Goal: Complete application form: Complete application form

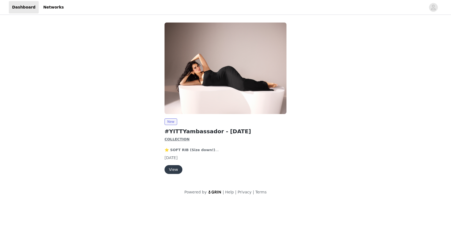
click at [175, 169] on button "View" at bounding box center [174, 169] width 18 height 9
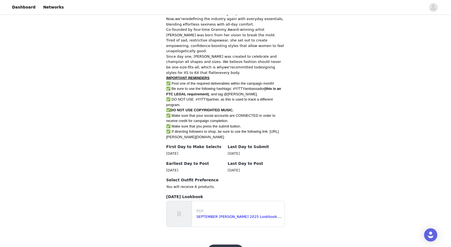
scroll to position [213, 0]
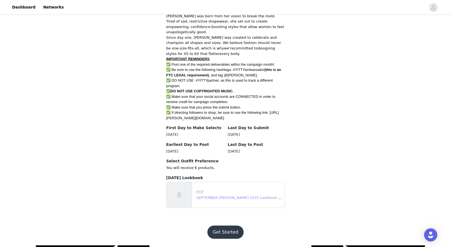
click at [210, 200] on link "SEPTEMBER YITTY 2025 Lookbook.pdf" at bounding box center [240, 198] width 88 height 4
click at [234, 234] on button "Get Started" at bounding box center [225, 232] width 37 height 13
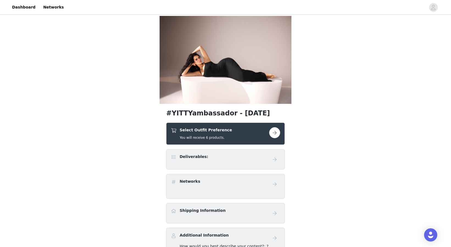
click at [272, 135] on button "button" at bounding box center [274, 132] width 11 height 11
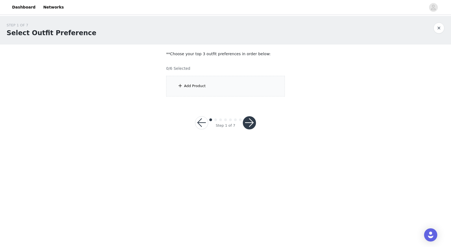
click at [183, 86] on span at bounding box center [179, 85] width 5 height 7
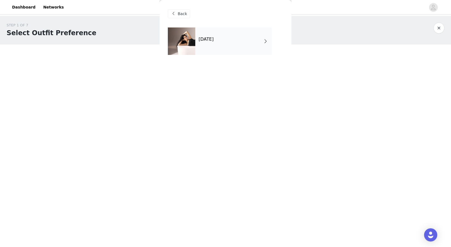
click at [224, 49] on div "September 2025" at bounding box center [233, 40] width 76 height 27
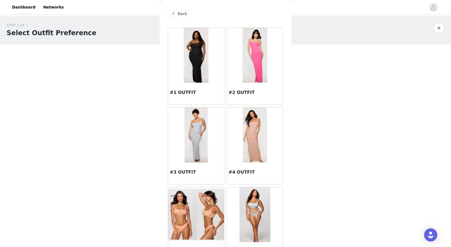
click at [196, 75] on img at bounding box center [196, 55] width 24 height 55
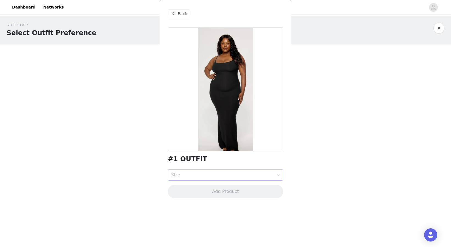
click at [195, 178] on div "Size" at bounding box center [223, 175] width 105 height 10
drag, startPoint x: 197, startPoint y: 193, endPoint x: 134, endPoint y: 176, distance: 65.1
click at [133, 176] on body "Dashboard Networks STEP 1 OF 7 Select Outfit Preference **Choose your top 3 out…" at bounding box center [225, 123] width 451 height 247
click at [190, 193] on div "M" at bounding box center [225, 196] width 109 height 6
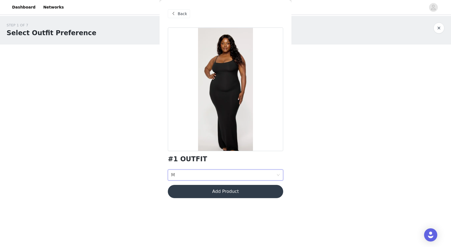
click at [181, 191] on button "Add Product" at bounding box center [225, 191] width 115 height 13
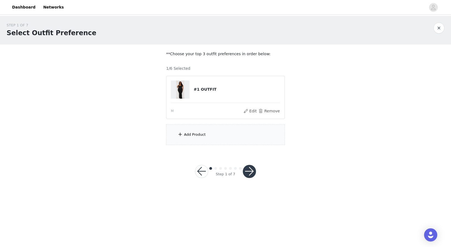
click at [248, 172] on button "button" at bounding box center [249, 171] width 13 height 13
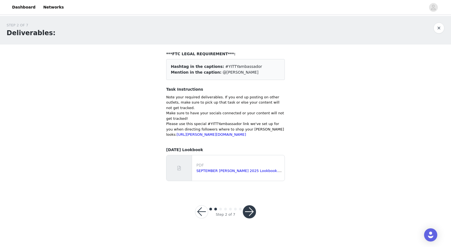
click at [204, 216] on button "button" at bounding box center [201, 211] width 13 height 13
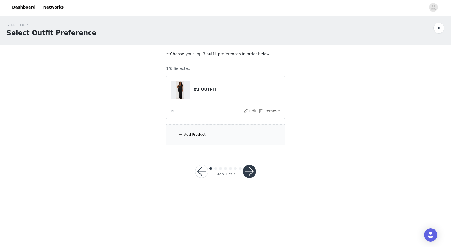
click at [200, 138] on div "Add Product" at bounding box center [225, 134] width 119 height 21
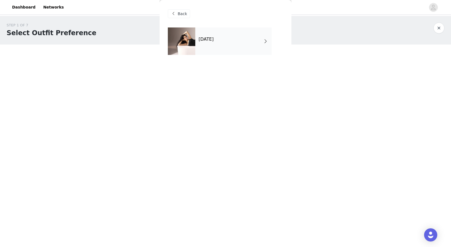
click at [232, 47] on div "September 2025" at bounding box center [233, 40] width 76 height 27
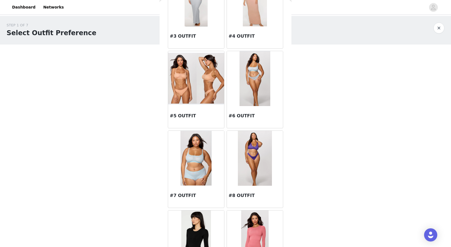
scroll to position [137, 0]
click at [250, 79] on img at bounding box center [255, 78] width 31 height 55
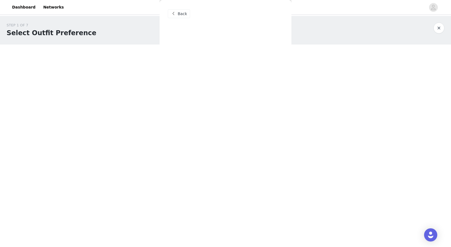
scroll to position [0, 0]
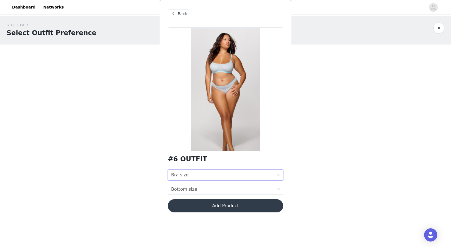
click at [209, 175] on div "Bra size Bra size" at bounding box center [223, 175] width 105 height 10
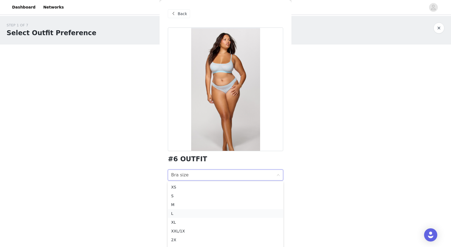
click at [205, 215] on div "L" at bounding box center [225, 213] width 109 height 6
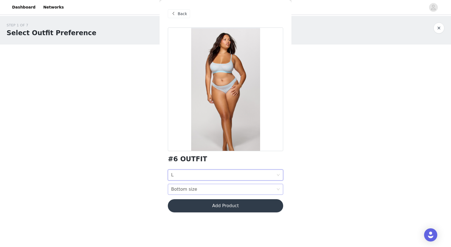
click at [206, 189] on div "Bottom size Bottom size" at bounding box center [223, 189] width 105 height 10
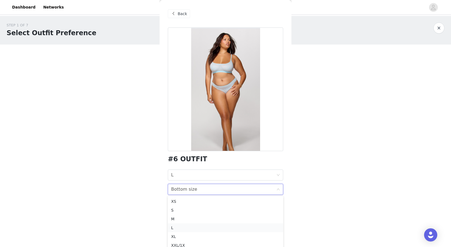
click at [199, 225] on div "L" at bounding box center [225, 228] width 109 height 6
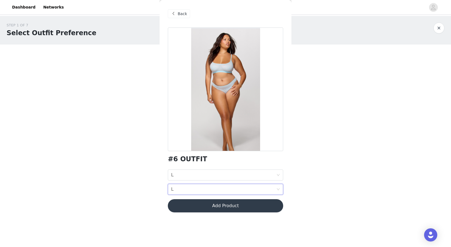
click at [205, 207] on button "Add Product" at bounding box center [225, 205] width 115 height 13
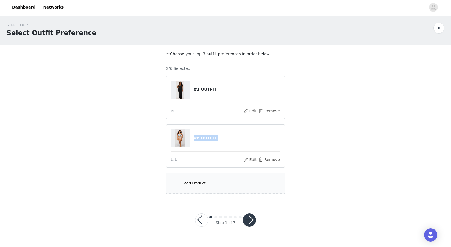
drag, startPoint x: 211, startPoint y: 152, endPoint x: 233, endPoint y: 142, distance: 24.0
click at [232, 141] on article "#6 OUTFIT L, L Edit Remove" at bounding box center [225, 145] width 119 height 43
click at [346, 171] on div "STEP 1 OF 7 Select Outfit Preference **Choose your top 3 outfit preferences in …" at bounding box center [225, 108] width 451 height 184
click at [198, 187] on div "Add Product" at bounding box center [225, 183] width 119 height 21
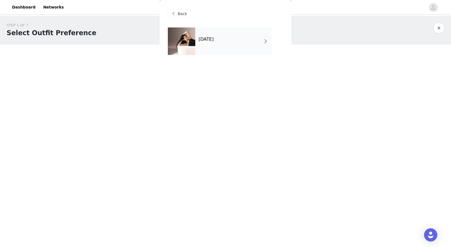
click at [251, 38] on div "September 2025" at bounding box center [233, 40] width 76 height 27
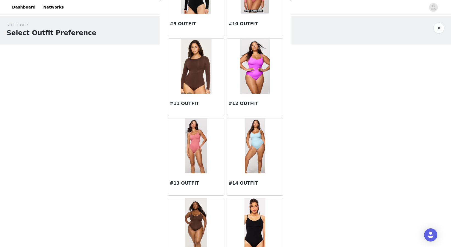
scroll to position [417, 0]
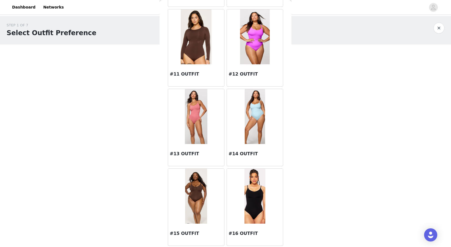
click at [261, 145] on div "#14 OUTFIT" at bounding box center [255, 155] width 56 height 22
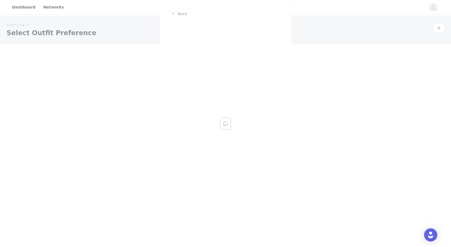
scroll to position [0, 0]
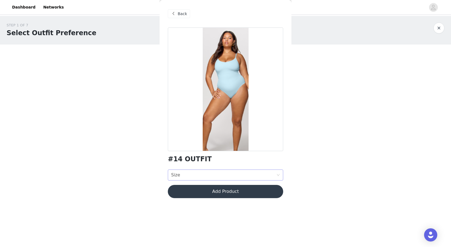
click at [231, 172] on div "Size Size" at bounding box center [223, 175] width 105 height 10
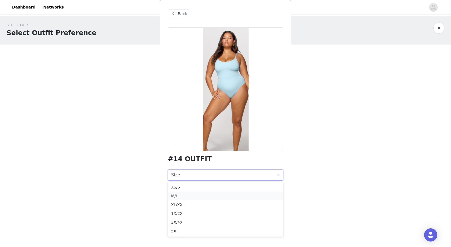
click at [229, 193] on div "M/L" at bounding box center [225, 196] width 109 height 6
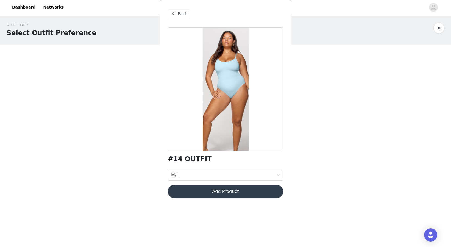
click at [233, 189] on button "Add Product" at bounding box center [225, 191] width 115 height 13
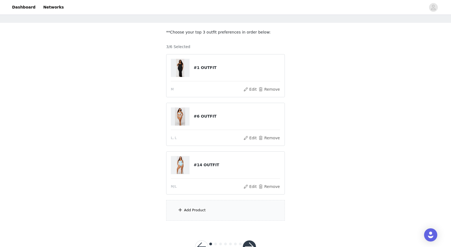
scroll to position [41, 0]
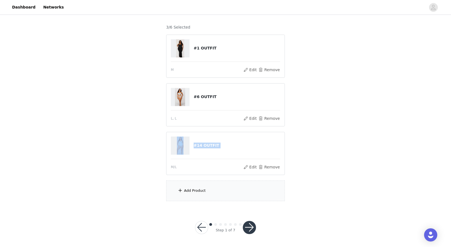
drag, startPoint x: 223, startPoint y: 117, endPoint x: 224, endPoint y: 159, distance: 41.5
type textarea "Edit Remove #14 OUTFIT"
click at [224, 159] on div "#1 OUTFIT M Edit Remove #6 OUTFIT L, L Edit Remove #14 OUTFIT M/L Edit Remove" at bounding box center [225, 105] width 119 height 140
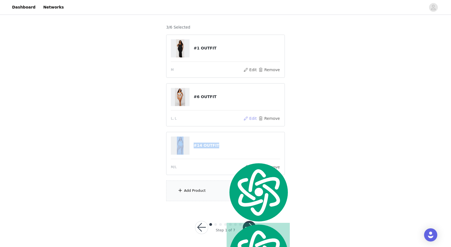
click at [250, 120] on button "Edit" at bounding box center [250, 118] width 14 height 7
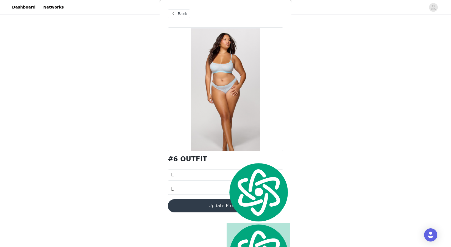
click at [331, 122] on div "STEP 1 OF 7 Select Outfit Preference **Choose your top 3 outfit preferences in …" at bounding box center [225, 91] width 451 height 233
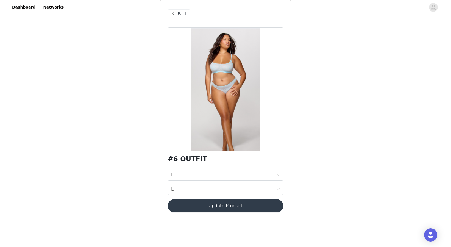
click at [183, 12] on span "Back" at bounding box center [182, 14] width 9 height 6
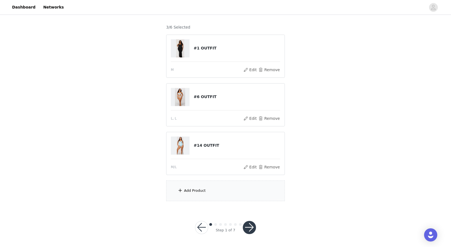
click at [195, 189] on div "Add Product" at bounding box center [195, 190] width 22 height 5
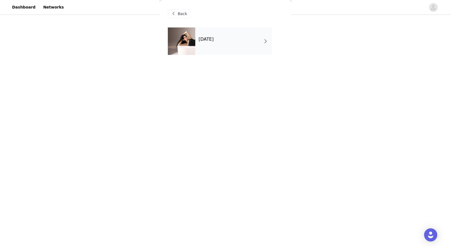
click at [262, 43] on div "September 2025" at bounding box center [233, 40] width 76 height 27
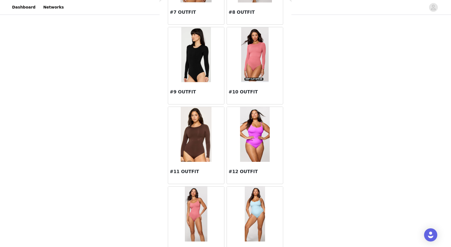
scroll to position [319, 0]
click at [182, 141] on img at bounding box center [196, 134] width 30 height 55
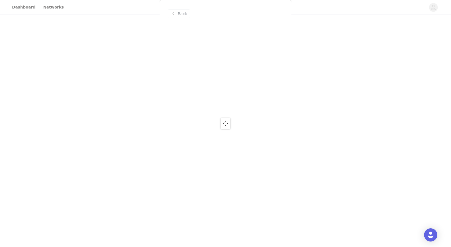
scroll to position [0, 0]
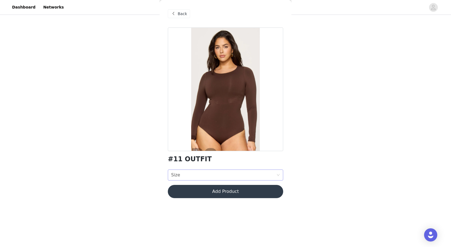
click at [222, 172] on div "Size Size" at bounding box center [223, 175] width 105 height 10
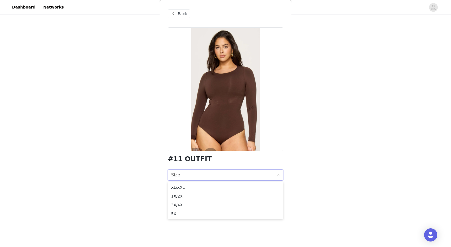
click at [137, 184] on div "STEP 1 OF 7 Select Outfit Preference **Choose your top 3 outfit preferences in …" at bounding box center [225, 91] width 451 height 233
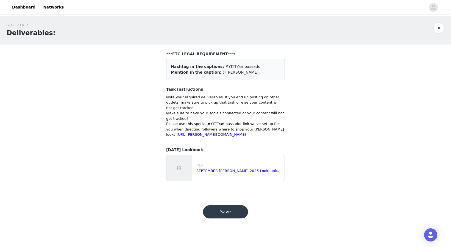
click at [226, 218] on button "Save" at bounding box center [225, 211] width 45 height 13
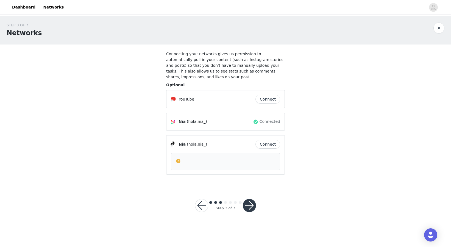
click at [206, 208] on button "button" at bounding box center [201, 205] width 13 height 13
click at [268, 144] on button "Connect" at bounding box center [268, 144] width 25 height 9
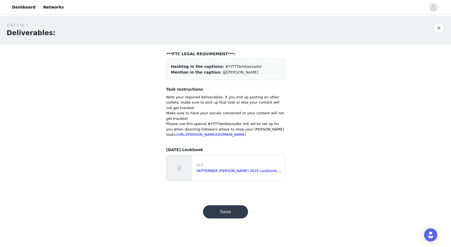
click at [338, 185] on div "STEP 2 OF 7 Deliverables: ***FTC LEGAL REQUIREMENT***: Hashtag in the captions:…" at bounding box center [225, 104] width 451 height 176
click at [237, 215] on button "Save" at bounding box center [225, 211] width 45 height 13
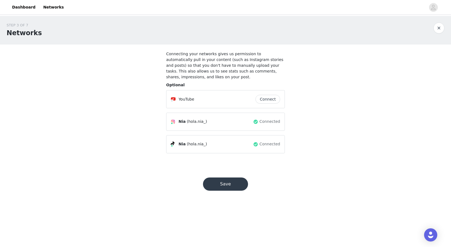
click at [227, 183] on button "Save" at bounding box center [225, 183] width 45 height 13
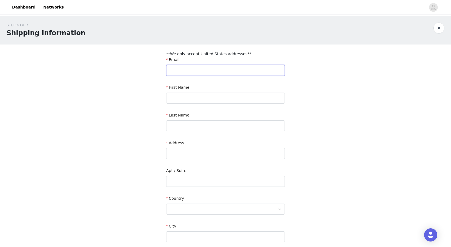
click at [200, 71] on input "text" at bounding box center [225, 70] width 119 height 11
type input "niaportom@gmail.com"
type input "Nia"
type input "Portocarrero"
type input "159 W Broadway"
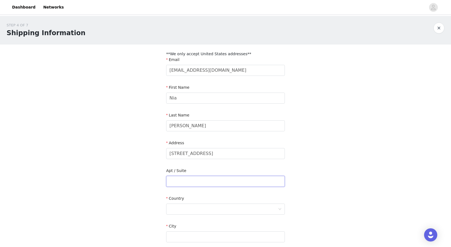
type input "505"
type input "Salt Lake City"
type input "84101"
type input "8013307796"
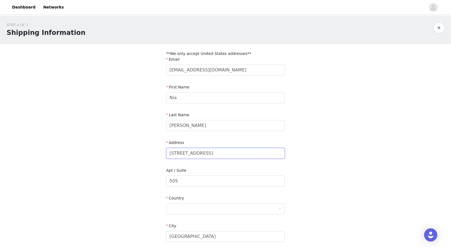
click at [191, 151] on input "159 W Broadway" at bounding box center [225, 153] width 119 height 11
type input "[STREET_ADDRESS]"
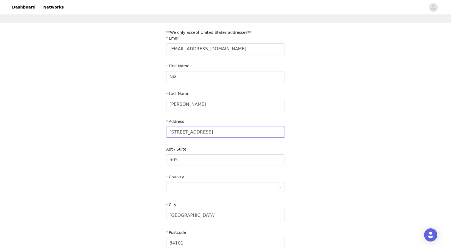
scroll to position [24, 0]
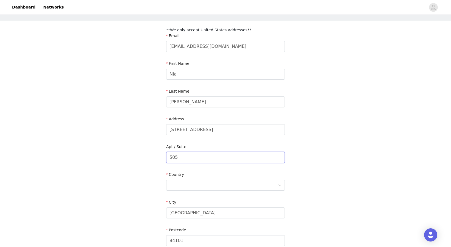
click at [192, 153] on input "505" at bounding box center [225, 157] width 119 height 11
click at [185, 162] on input "505" at bounding box center [225, 157] width 119 height 11
type input "5"
click at [176, 184] on div at bounding box center [224, 185] width 109 height 10
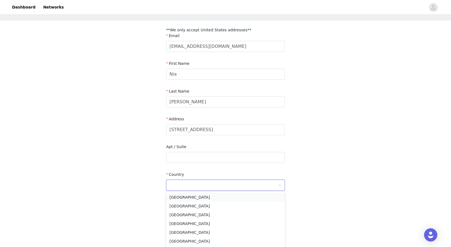
click at [177, 195] on li "[GEOGRAPHIC_DATA]" at bounding box center [225, 197] width 119 height 9
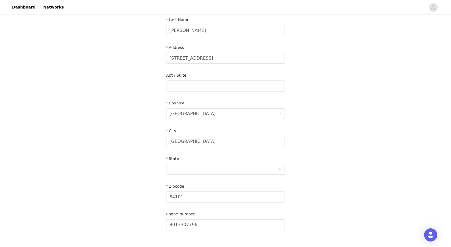
scroll to position [96, 0]
click at [188, 143] on input "Salt Lake City" at bounding box center [225, 140] width 119 height 11
type input "Los Angeles"
click at [157, 157] on div "STEP 4 OF 7 Shipping Information **We only accept United States addresses** Ema…" at bounding box center [225, 82] width 451 height 325
click at [176, 169] on div at bounding box center [224, 168] width 109 height 10
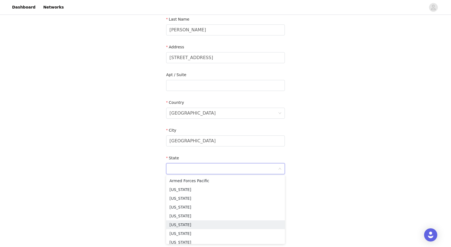
scroll to position [60, 0]
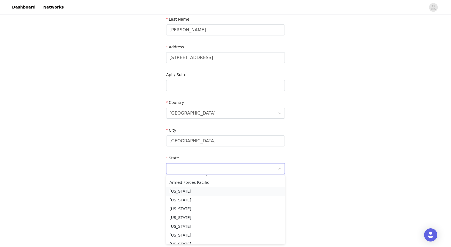
click at [179, 192] on li "California" at bounding box center [225, 191] width 119 height 9
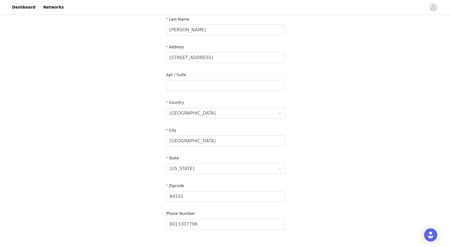
click at [132, 177] on div "STEP 4 OF 7 Shipping Information **We only accept United States addresses** Ema…" at bounding box center [225, 82] width 451 height 325
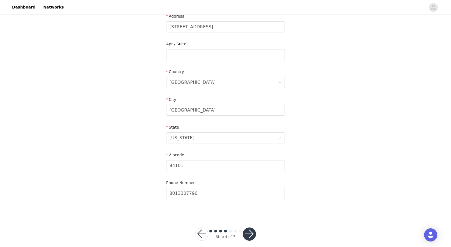
scroll to position [133, 0]
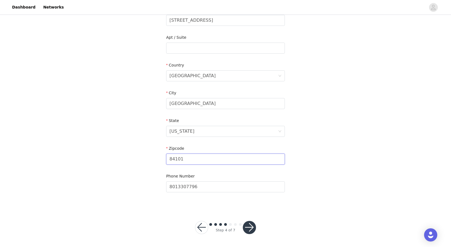
drag, startPoint x: 191, startPoint y: 159, endPoint x: 126, endPoint y: 148, distance: 66.4
click at [126, 148] on div "STEP 4 OF 7 Shipping Information **We only accept United States addresses** Ema…" at bounding box center [225, 45] width 451 height 325
type input "90026"
click at [113, 170] on div "STEP 4 OF 7 Shipping Information **We only accept United States addresses** Ema…" at bounding box center [225, 45] width 451 height 325
click at [248, 229] on button "button" at bounding box center [249, 227] width 13 height 13
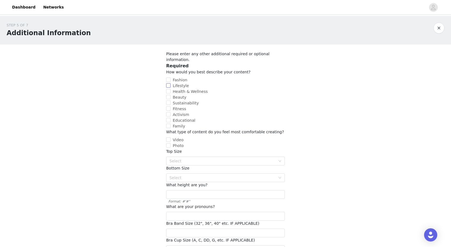
click at [169, 83] on input "Lifestyle" at bounding box center [168, 85] width 4 height 4
checkbox input "true"
click at [169, 77] on input "Fashion" at bounding box center [168, 79] width 4 height 4
checkbox input "true"
click at [169, 137] on input "Video" at bounding box center [168, 139] width 4 height 4
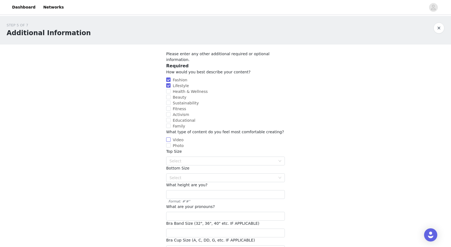
checkbox input "true"
click at [169, 143] on input "Photo" at bounding box center [168, 145] width 4 height 4
checkbox input "true"
click at [170, 158] on div "Select" at bounding box center [223, 160] width 106 height 5
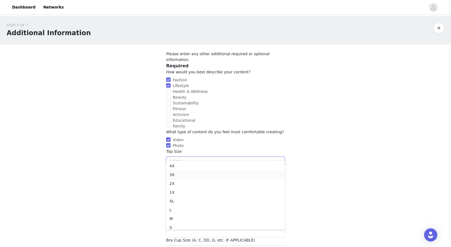
scroll to position [24, 0]
click at [178, 203] on li "L" at bounding box center [225, 203] width 119 height 9
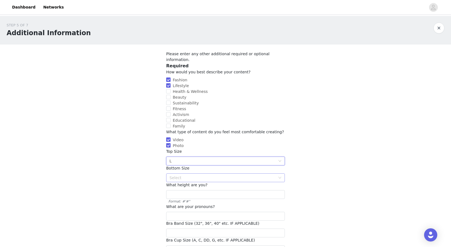
click at [178, 175] on div "Select" at bounding box center [223, 177] width 106 height 5
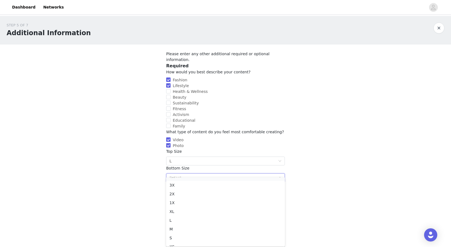
scroll to position [30, 0]
click at [179, 215] on li "L" at bounding box center [225, 214] width 119 height 9
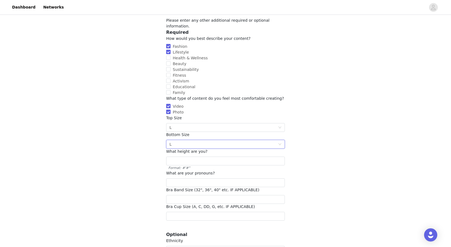
scroll to position [38, 0]
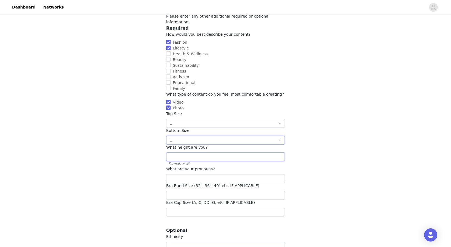
click at [172, 152] on input "text" at bounding box center [225, 156] width 119 height 9
type input "5'5""
click at [180, 174] on input "text" at bounding box center [225, 178] width 119 height 9
type input "She/Her"
click at [178, 191] on input "number" at bounding box center [225, 195] width 119 height 9
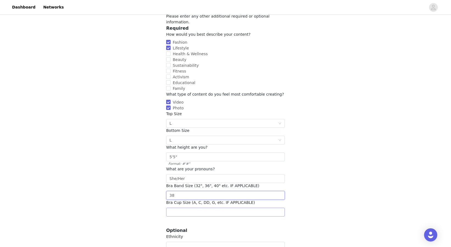
type input "38"
click at [174, 208] on input "text" at bounding box center [225, 212] width 119 height 9
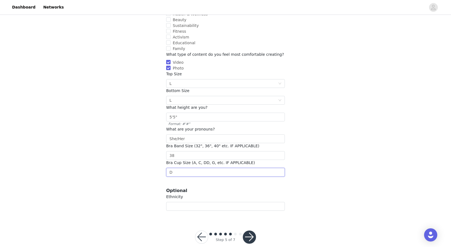
scroll to position [81, 0]
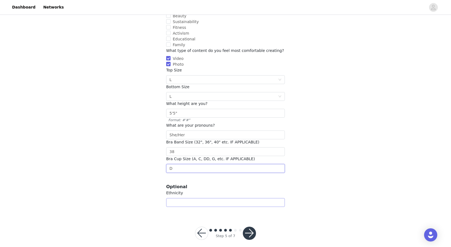
type input "D"
click at [178, 198] on input "text" at bounding box center [225, 202] width 119 height 9
click at [249, 227] on button "button" at bounding box center [249, 233] width 13 height 13
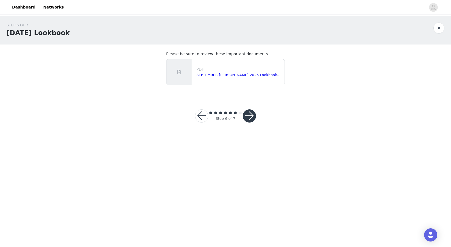
click at [248, 115] on button "button" at bounding box center [249, 115] width 13 height 13
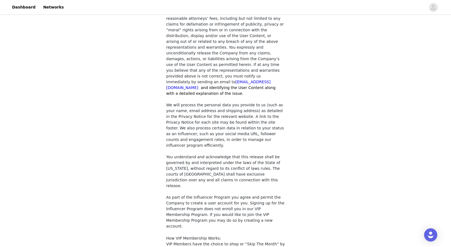
scroll to position [440, 0]
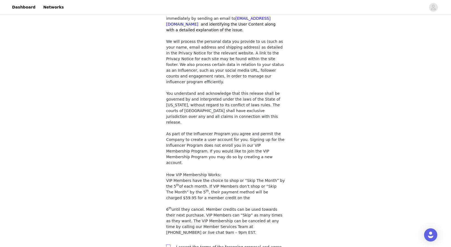
click at [169, 244] on label at bounding box center [168, 247] width 4 height 6
click at [169, 245] on input "checkbox" at bounding box center [168, 247] width 4 height 4
checkbox input "true"
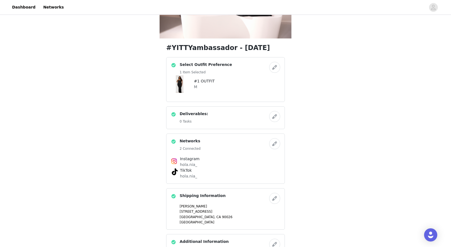
scroll to position [66, 0]
click at [274, 116] on button "button" at bounding box center [274, 116] width 11 height 11
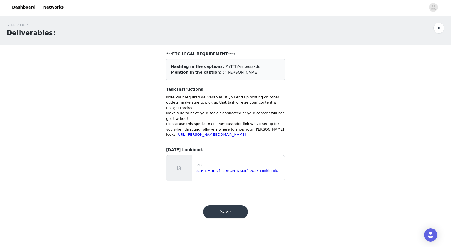
click at [201, 67] on span "Hashtag in the captions:" at bounding box center [197, 66] width 53 height 4
click at [232, 218] on button "Save" at bounding box center [225, 211] width 45 height 13
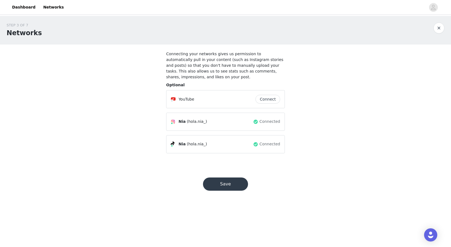
click at [438, 32] on button "button" at bounding box center [439, 28] width 11 height 11
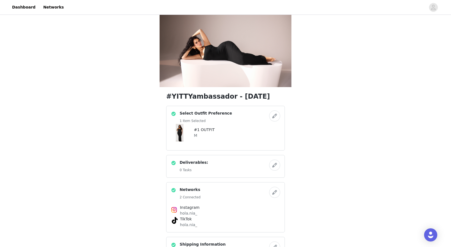
scroll to position [16, 0]
click at [274, 116] on button "button" at bounding box center [274, 116] width 11 height 11
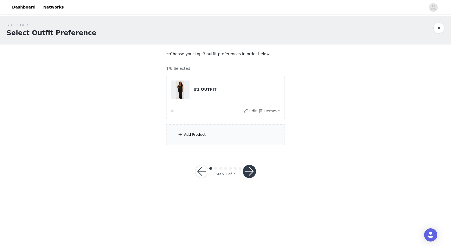
click at [206, 137] on div "Add Product" at bounding box center [225, 134] width 119 height 21
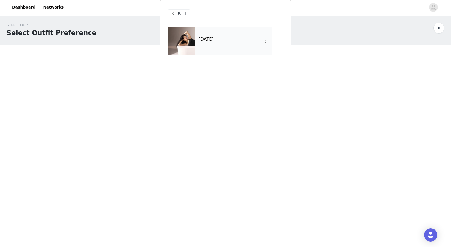
click at [178, 16] on span "Back" at bounding box center [182, 14] width 9 height 6
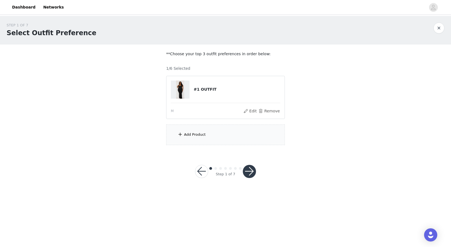
click at [206, 131] on div "Add Product" at bounding box center [225, 134] width 119 height 21
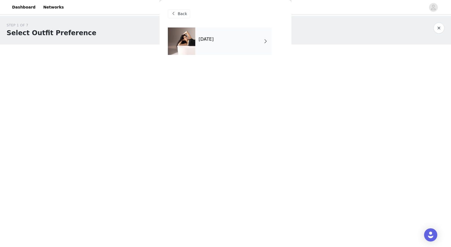
click at [245, 41] on div "September 2025" at bounding box center [233, 40] width 76 height 27
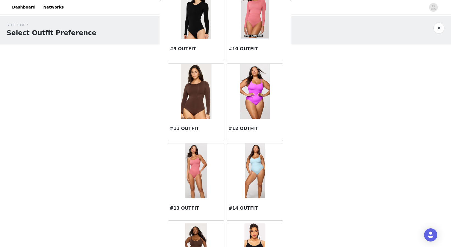
scroll to position [417, 0]
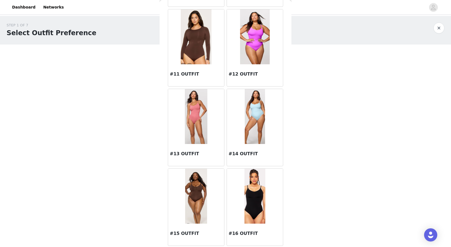
click at [195, 195] on img at bounding box center [196, 196] width 22 height 55
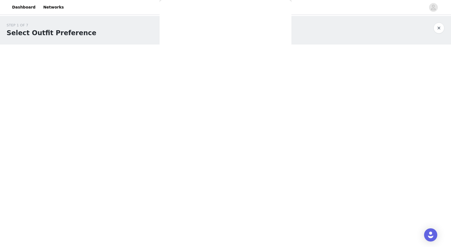
scroll to position [0, 0]
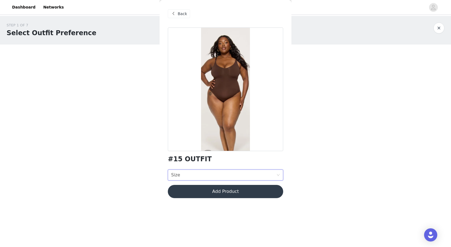
click at [195, 179] on div "Size Size" at bounding box center [223, 175] width 105 height 10
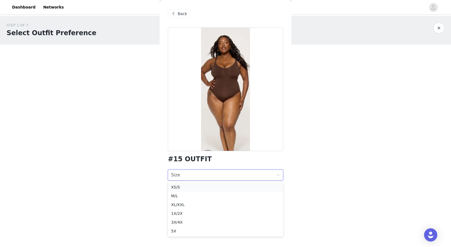
click at [193, 190] on li "XS/S" at bounding box center [225, 187] width 115 height 9
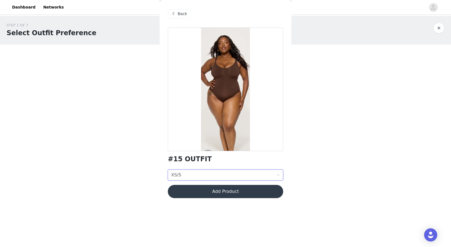
click at [196, 178] on div "Size XS/S" at bounding box center [223, 175] width 105 height 10
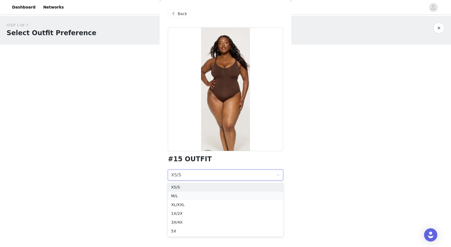
click at [195, 196] on div "M/L" at bounding box center [225, 196] width 109 height 6
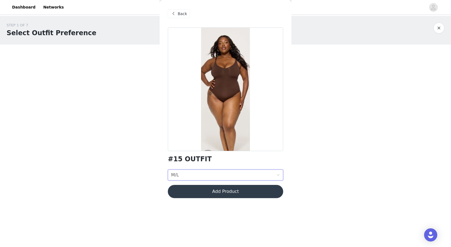
click at [205, 190] on button "Add Product" at bounding box center [225, 191] width 115 height 13
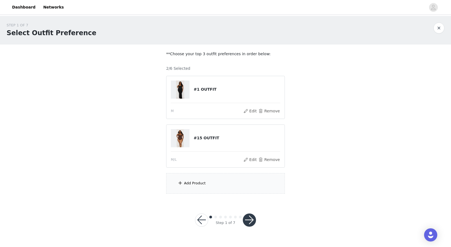
click at [196, 184] on div "Add Product" at bounding box center [195, 183] width 22 height 5
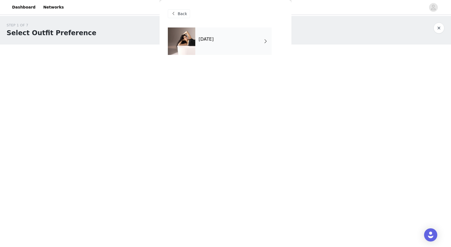
click at [257, 37] on div "September 2025" at bounding box center [233, 40] width 76 height 27
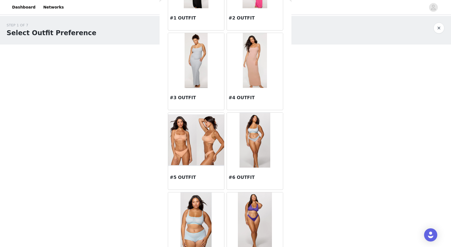
scroll to position [72, 0]
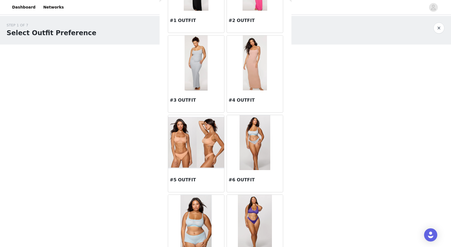
click at [197, 144] on img at bounding box center [196, 143] width 56 height 52
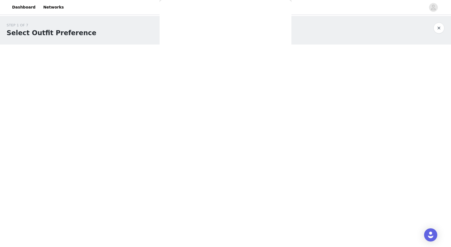
scroll to position [0, 0]
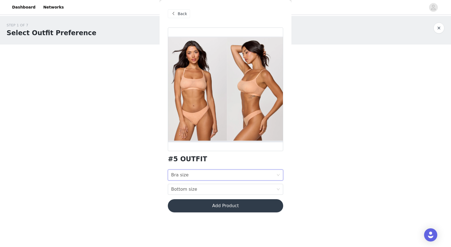
click at [202, 176] on div "Bra size Bra size" at bounding box center [223, 175] width 105 height 10
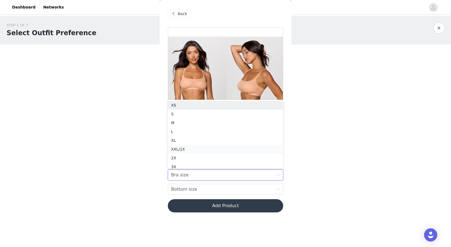
scroll to position [3, 0]
click at [199, 127] on div "L" at bounding box center [225, 129] width 109 height 6
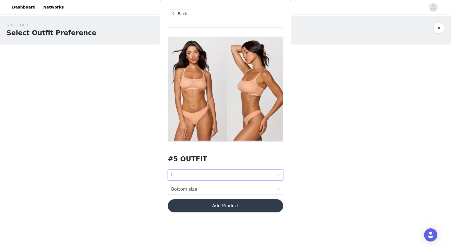
click at [190, 182] on div "Bra size L Bottom size Bottom size" at bounding box center [225, 182] width 115 height 25
click at [189, 189] on div "Bottom size" at bounding box center [184, 189] width 26 height 10
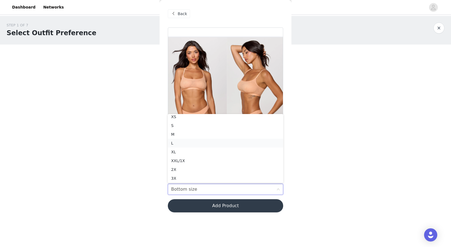
click at [189, 143] on div "L" at bounding box center [225, 143] width 109 height 6
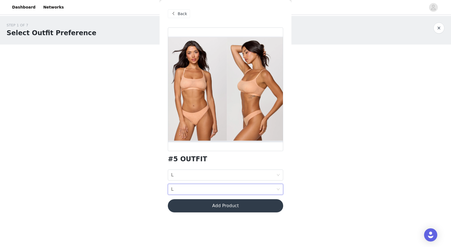
click at [191, 204] on button "Add Product" at bounding box center [225, 205] width 115 height 13
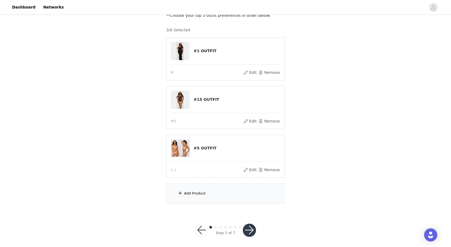
scroll to position [41, 0]
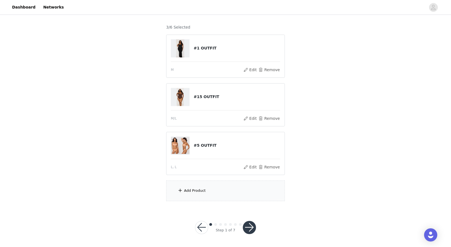
click at [194, 190] on div "Add Product" at bounding box center [195, 190] width 22 height 5
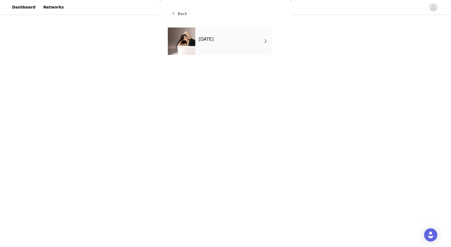
click at [222, 47] on div "September 2025" at bounding box center [233, 40] width 76 height 27
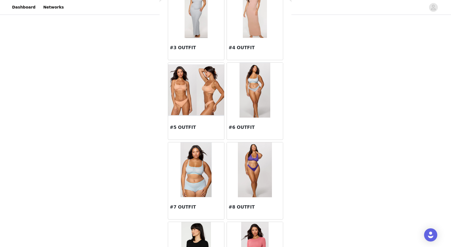
scroll to position [125, 0]
click at [249, 89] on img at bounding box center [255, 89] width 31 height 55
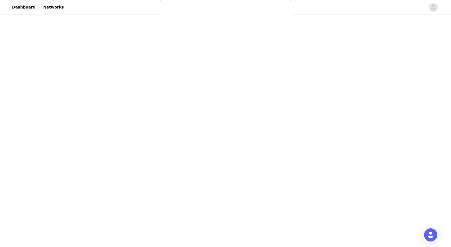
scroll to position [0, 0]
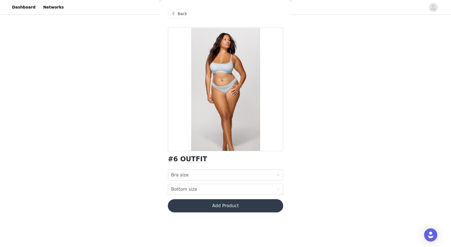
click at [216, 169] on div "#6 OUTFIT Bra size Bra size Bottom size Bottom size Add Product" at bounding box center [225, 122] width 115 height 191
click at [218, 175] on div "Bra size Bra size" at bounding box center [223, 175] width 105 height 10
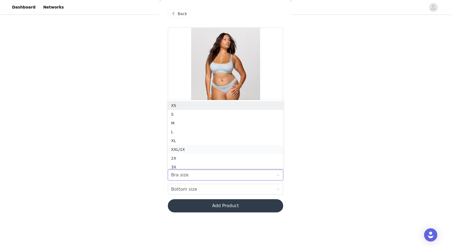
scroll to position [3, 0]
click at [212, 125] on li "L" at bounding box center [225, 129] width 115 height 9
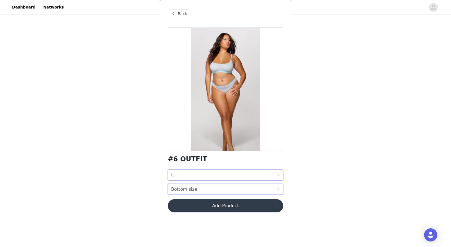
click at [207, 187] on div "Bottom size Bottom size" at bounding box center [223, 189] width 105 height 10
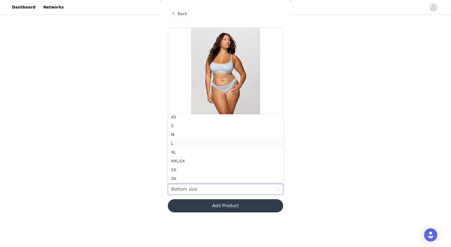
click at [200, 145] on div "L" at bounding box center [225, 143] width 109 height 6
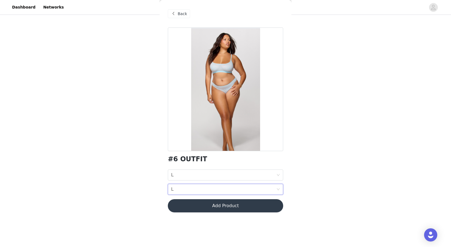
click at [207, 204] on button "Add Product" at bounding box center [225, 205] width 115 height 13
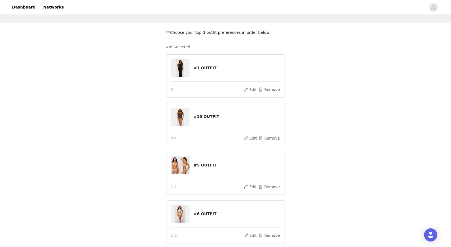
scroll to position [90, 0]
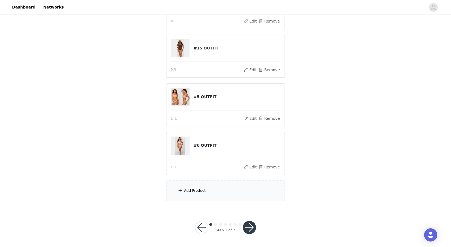
click at [191, 194] on div "Add Product" at bounding box center [225, 191] width 119 height 21
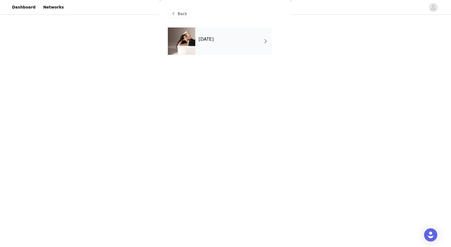
click at [221, 48] on div "September 2025" at bounding box center [233, 40] width 76 height 27
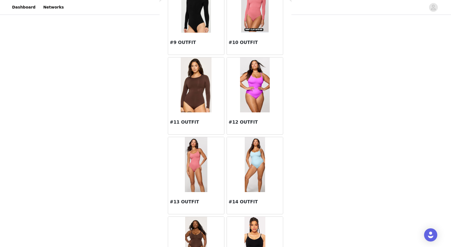
scroll to position [417, 0]
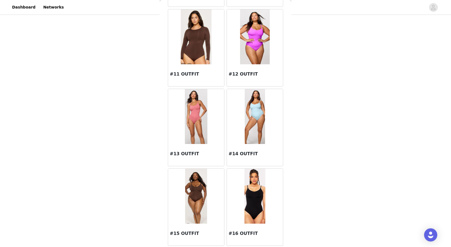
click at [251, 113] on img at bounding box center [255, 116] width 21 height 55
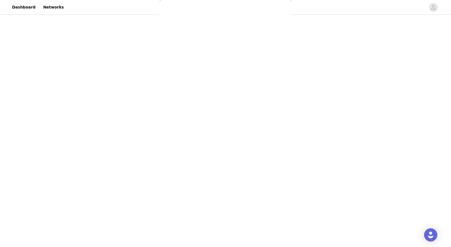
scroll to position [0, 0]
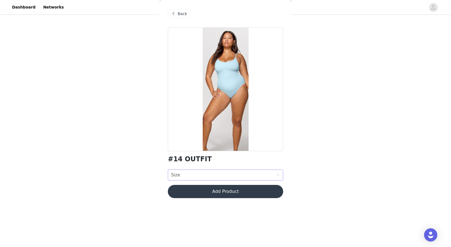
click at [204, 173] on div "Size Size" at bounding box center [223, 175] width 105 height 10
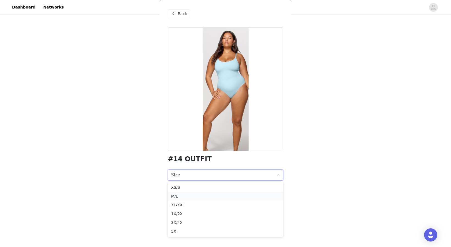
click at [204, 193] on li "M/L" at bounding box center [225, 196] width 115 height 9
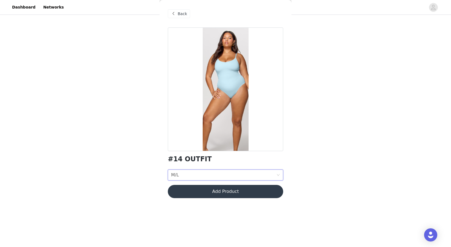
click at [212, 187] on button "Add Product" at bounding box center [225, 191] width 115 height 13
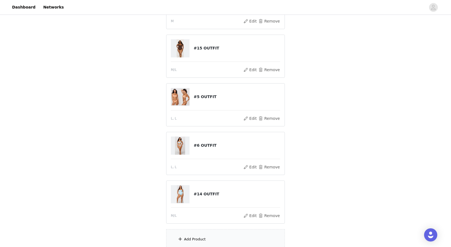
scroll to position [138, 0]
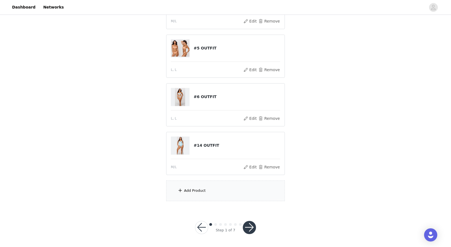
click at [212, 187] on div "Add Product" at bounding box center [225, 191] width 119 height 21
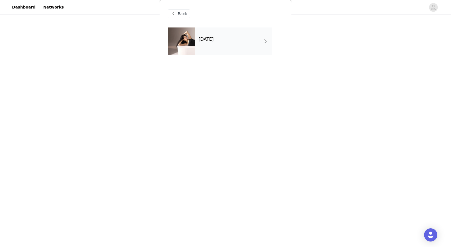
click at [236, 50] on div "September 2025" at bounding box center [233, 40] width 76 height 27
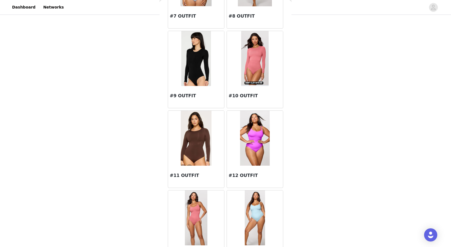
scroll to position [315, 0]
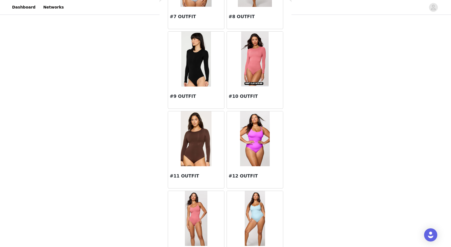
click at [187, 73] on img at bounding box center [195, 59] width 29 height 55
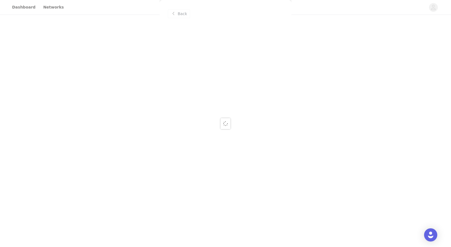
scroll to position [0, 0]
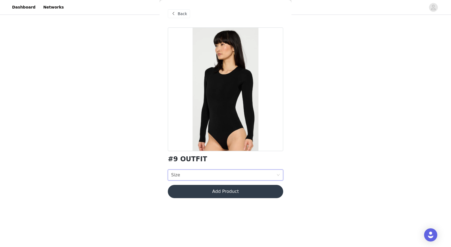
click at [205, 176] on div "Size Size" at bounding box center [223, 175] width 105 height 10
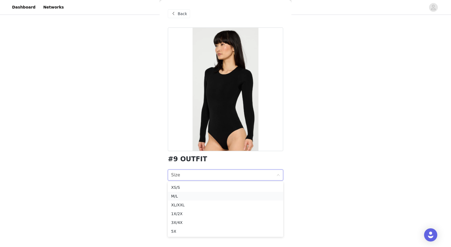
click at [206, 194] on div "M/L" at bounding box center [225, 196] width 109 height 6
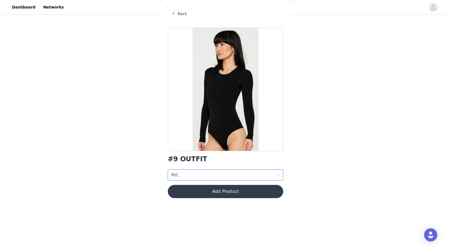
click at [211, 190] on button "Add Product" at bounding box center [225, 191] width 115 height 13
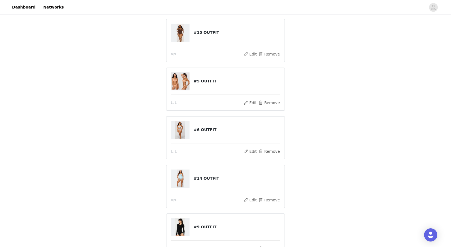
scroll to position [188, 0]
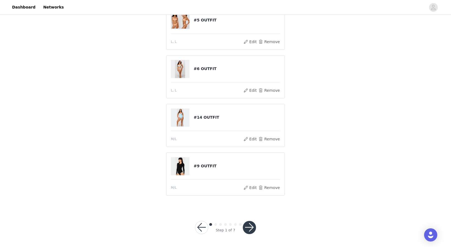
click at [249, 226] on button "button" at bounding box center [249, 227] width 13 height 13
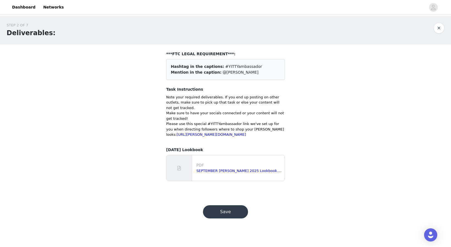
click at [235, 218] on button "Save" at bounding box center [225, 211] width 45 height 13
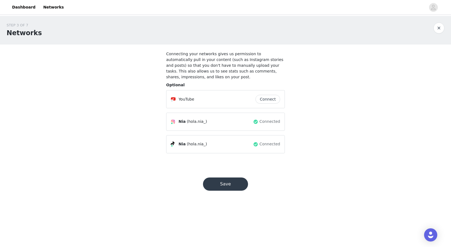
click at [439, 27] on button "button" at bounding box center [439, 28] width 11 height 11
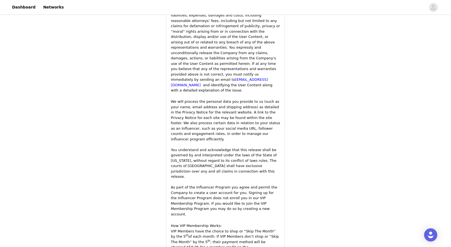
scroll to position [886, 0]
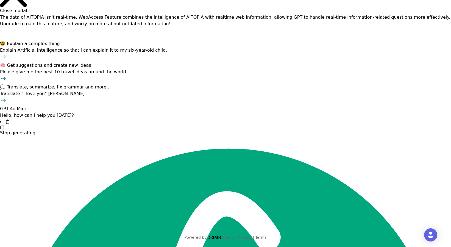
scroll to position [0, 0]
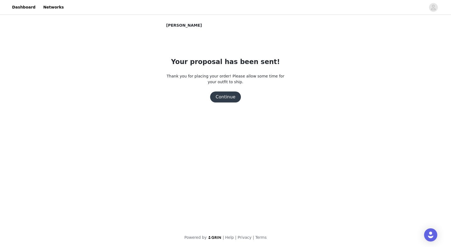
click at [232, 99] on button "Continue" at bounding box center [225, 96] width 31 height 11
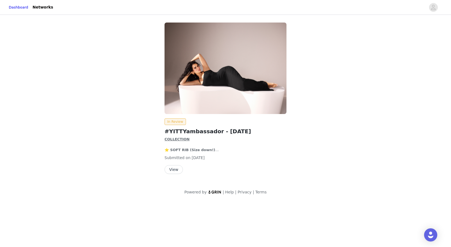
click at [171, 167] on button "View" at bounding box center [174, 169] width 18 height 9
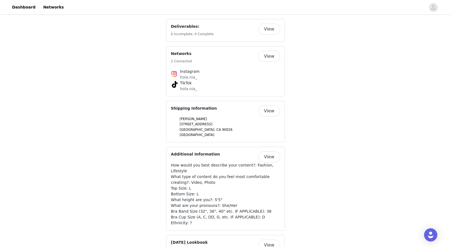
scroll to position [210, 0]
